Goal: Information Seeking & Learning: Find specific fact

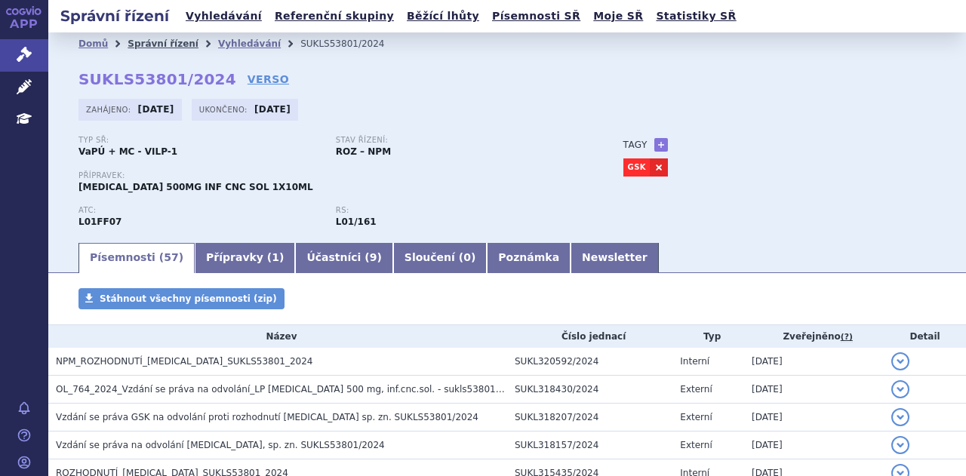
click at [158, 38] on link "Správní řízení" at bounding box center [163, 43] width 71 height 11
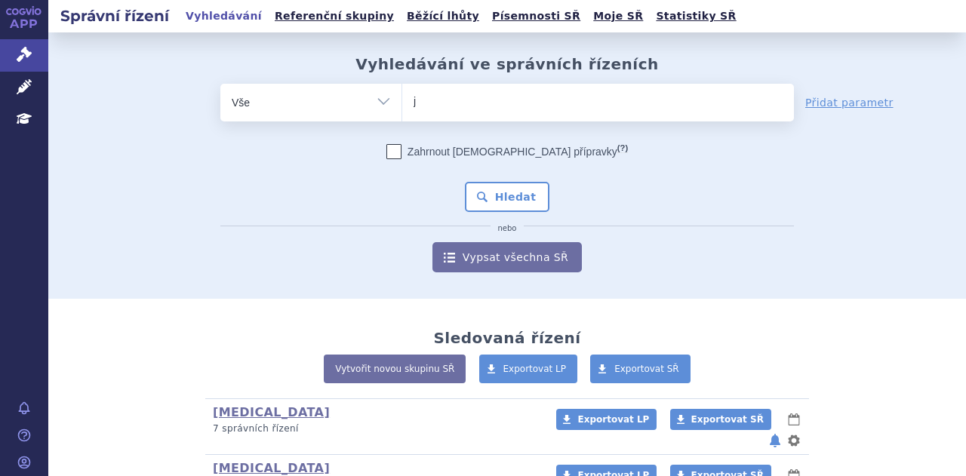
type input "je"
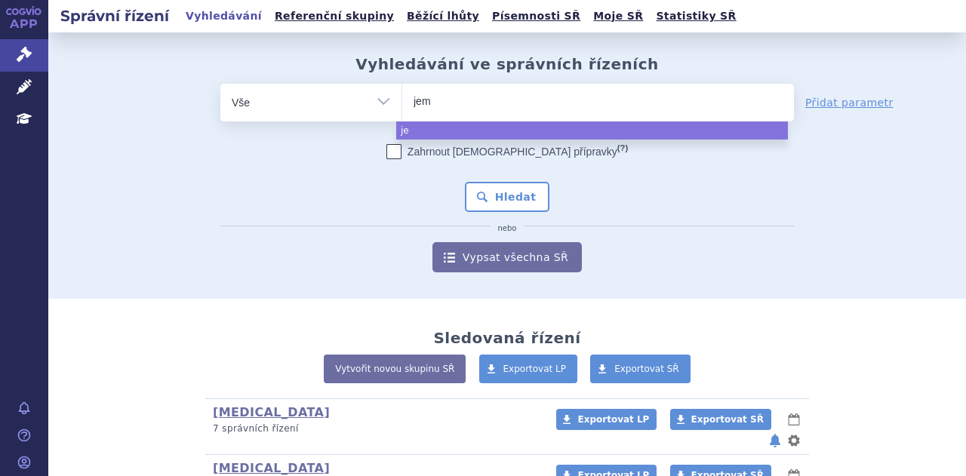
type input "jemp"
type input "jemperl"
type input "jemperli"
select select "jemperli"
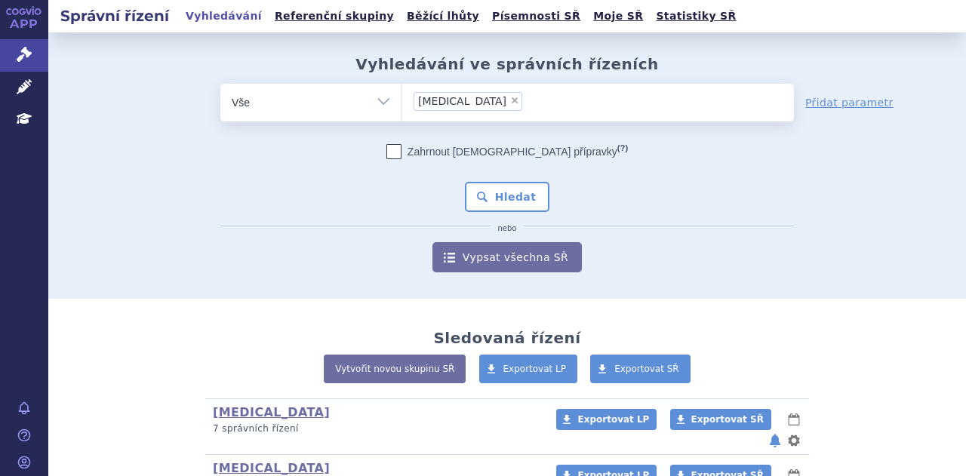
click at [495, 214] on div "Zahrnout bratrské přípravky (?) * Pozor, hledání dle vyhledávacího parametru In…" at bounding box center [506, 208] width 573 height 128
click at [506, 198] on button "Hledat" at bounding box center [507, 197] width 85 height 30
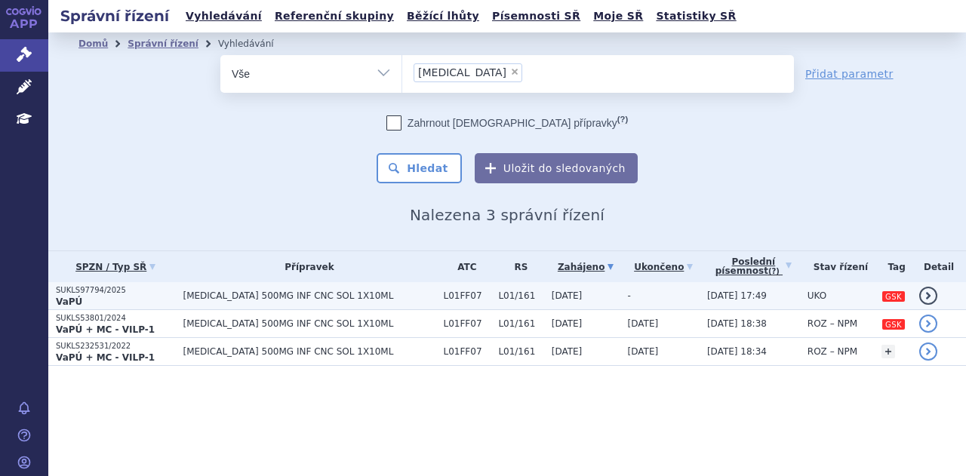
click at [327, 288] on td "[MEDICAL_DATA] 500MG INF CNC SOL 1X10ML" at bounding box center [305, 296] width 260 height 28
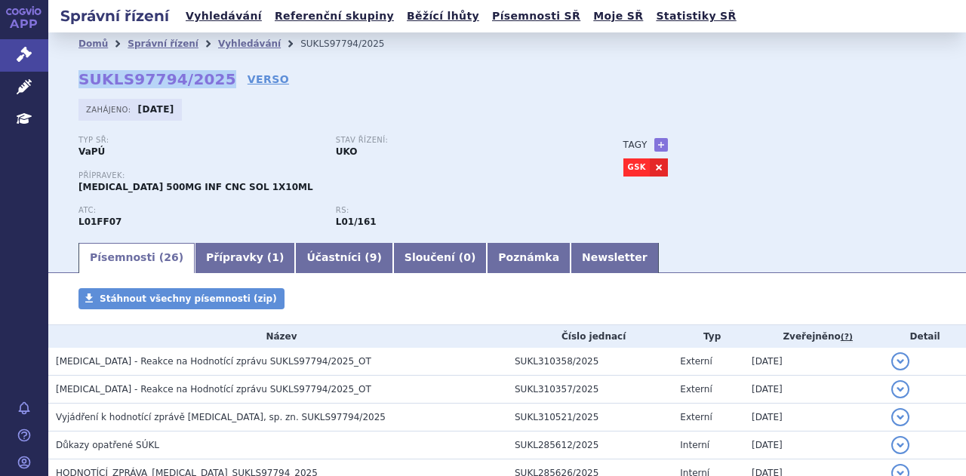
drag, startPoint x: 207, startPoint y: 75, endPoint x: 68, endPoint y: 81, distance: 139.0
click at [68, 81] on div "Domů Správní řízení Vyhledávání SUKLS97794/2025 SUKLS97794/2025 VERSO [GEOGRAPH…" at bounding box center [507, 148] width 918 height 186
copy strong "SUKLS97794/2025"
click at [247, 75] on link "VERSO" at bounding box center [267, 79] width 41 height 15
click at [141, 39] on link "Správní řízení" at bounding box center [163, 43] width 71 height 11
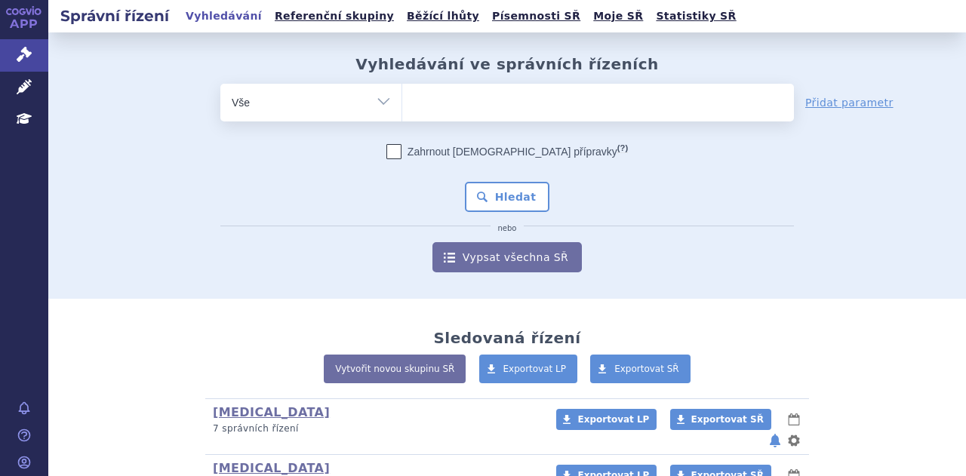
click at [432, 108] on ul at bounding box center [598, 100] width 392 height 32
click at [402, 108] on select at bounding box center [401, 102] width 1 height 38
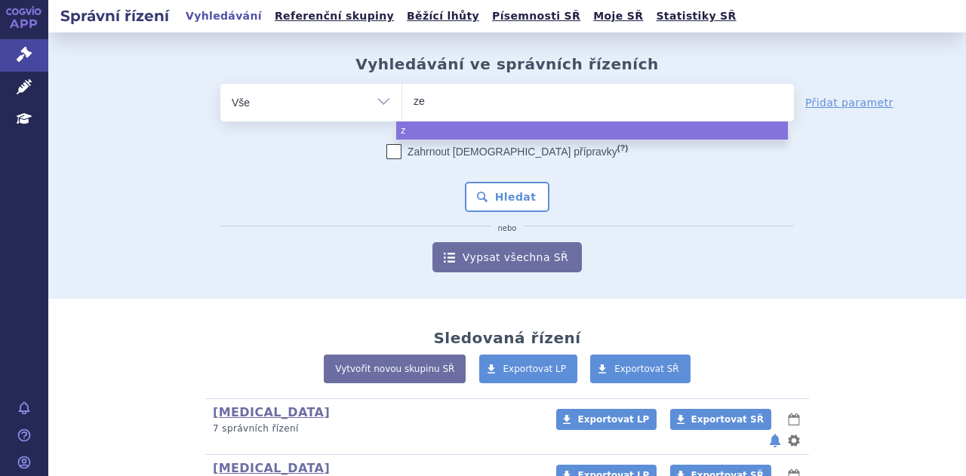
type input "zej"
type input "zeju"
type input "zejula"
select select "zejula"
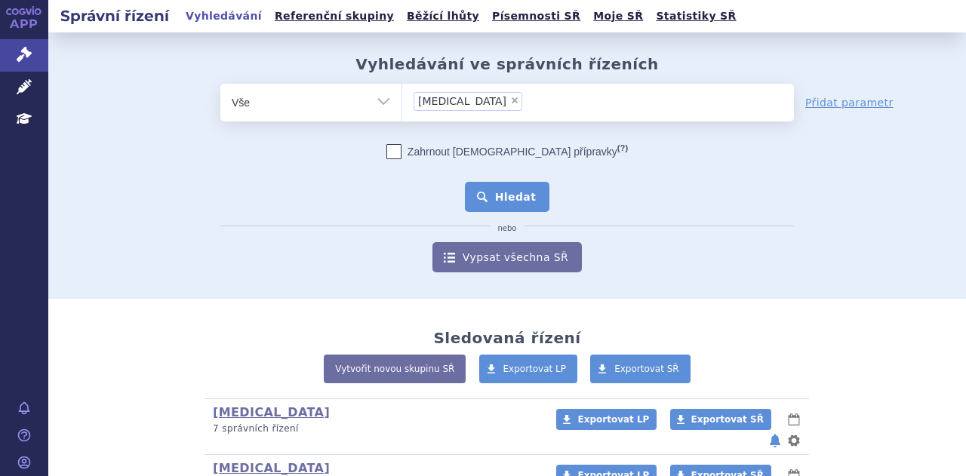
click at [499, 201] on button "Hledat" at bounding box center [507, 197] width 85 height 30
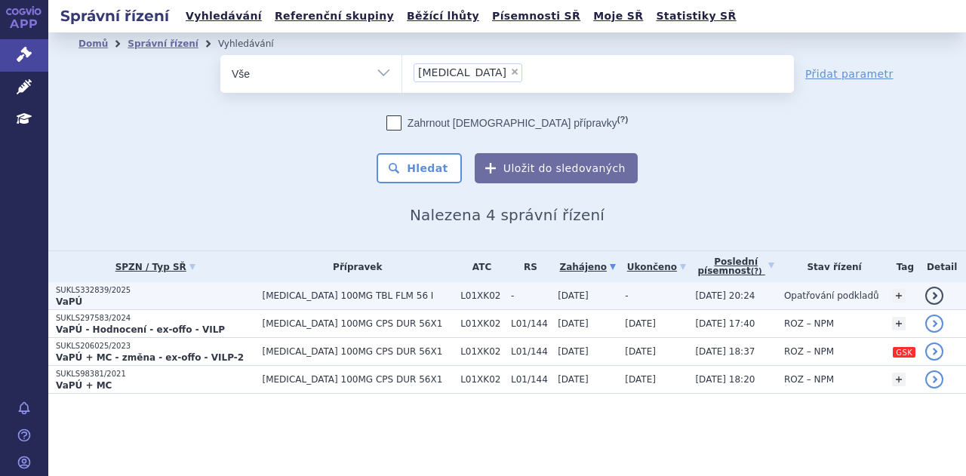
click at [241, 296] on p "VaPÚ" at bounding box center [155, 302] width 198 height 12
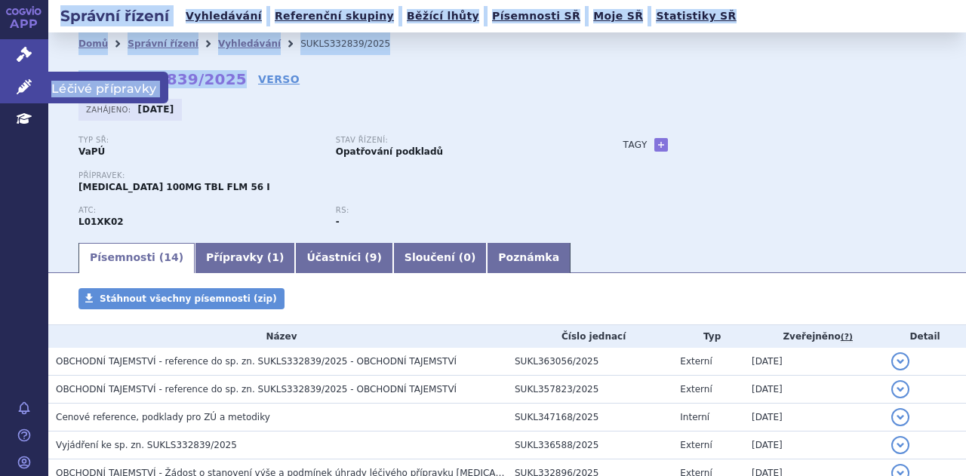
drag, startPoint x: 217, startPoint y: 79, endPoint x: 24, endPoint y: 72, distance: 193.3
click at [24, 72] on div "APP Správní řízení Léčivé přípravky Education Notifikace [GEOGRAPHIC_DATA] [PER…" at bounding box center [483, 238] width 966 height 476
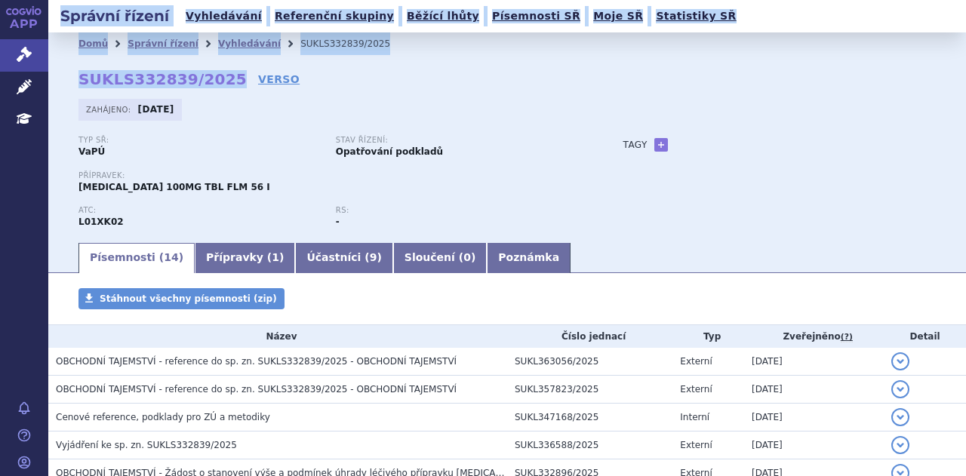
click at [195, 85] on strong "SUKLS332839/2025" at bounding box center [162, 79] width 168 height 18
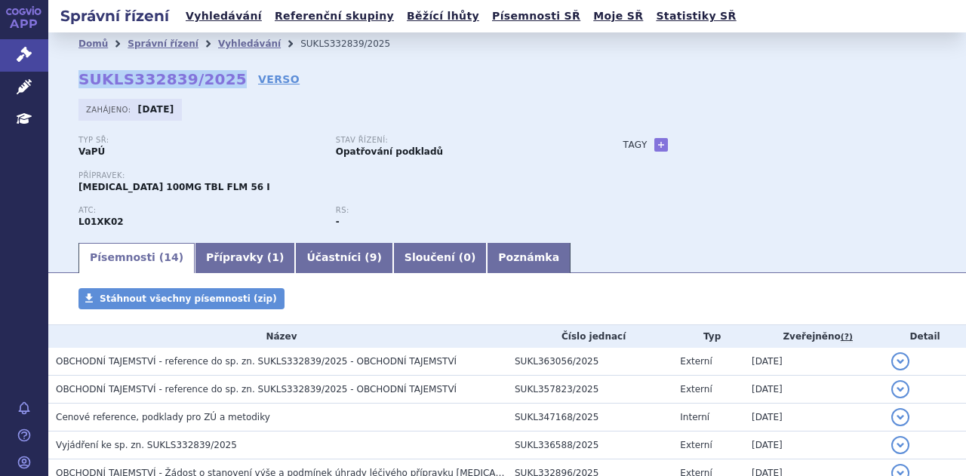
drag, startPoint x: 219, startPoint y: 81, endPoint x: 77, endPoint y: 81, distance: 141.9
click at [77, 81] on div "Domů Správní řízení Vyhledávání SUKLS332839/2025 SUKLS332839/2025 VERSO [GEOGRA…" at bounding box center [507, 148] width 918 height 186
copy strong "SUKLS332839/2025"
